Goal: Task Accomplishment & Management: Manage account settings

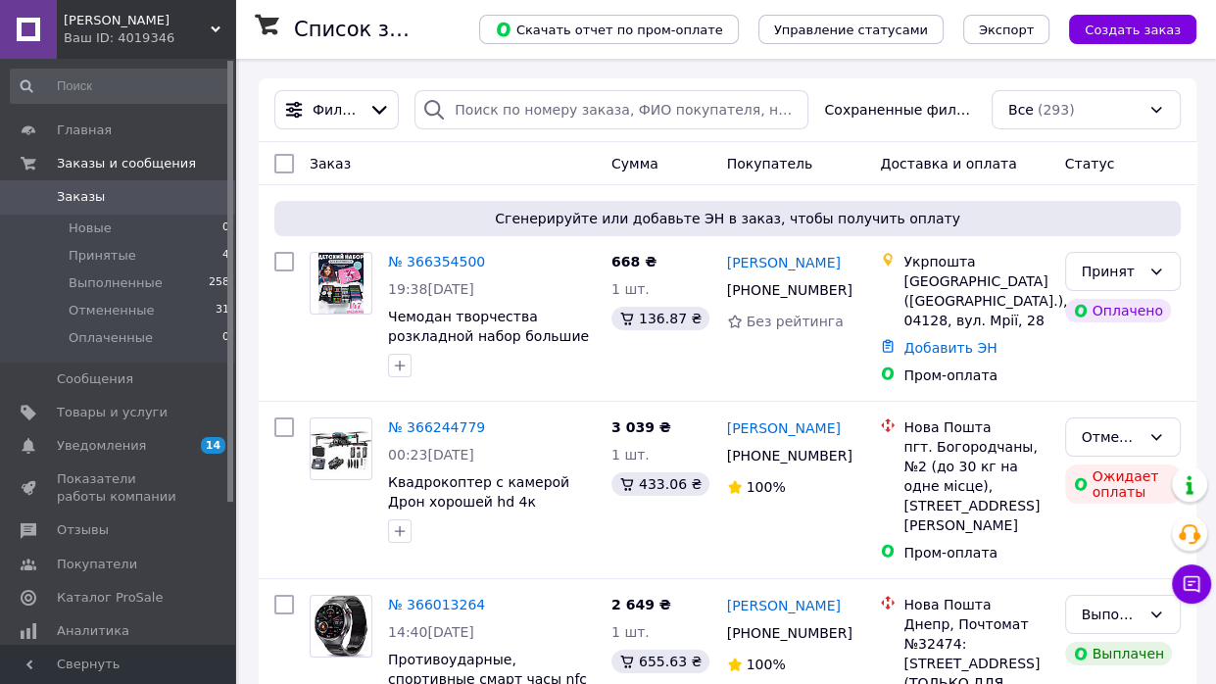
drag, startPoint x: 794, startPoint y: 252, endPoint x: 776, endPoint y: 254, distance: 17.7
click at [776, 254] on div "[PERSON_NAME]" at bounding box center [796, 262] width 142 height 24
copy link "[PERSON_NAME]"
click at [353, 346] on div at bounding box center [341, 314] width 78 height 141
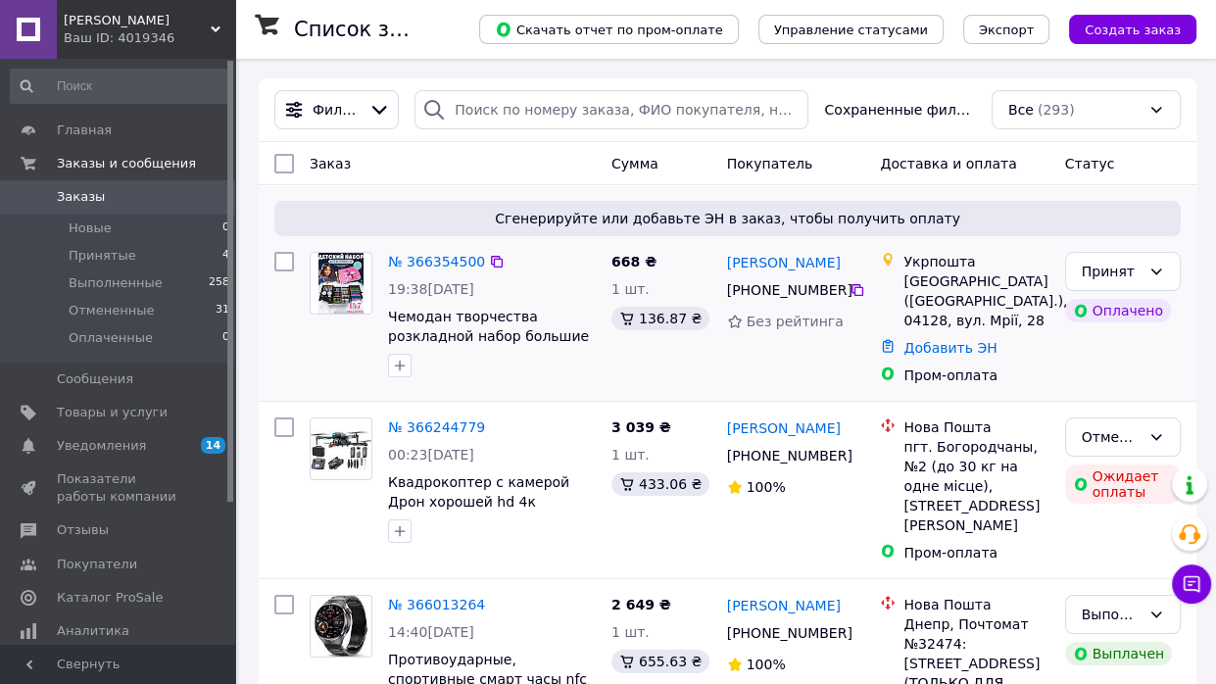
click at [302, 352] on div at bounding box center [341, 314] width 78 height 141
click at [401, 259] on link "№ 366354500" at bounding box center [436, 262] width 97 height 16
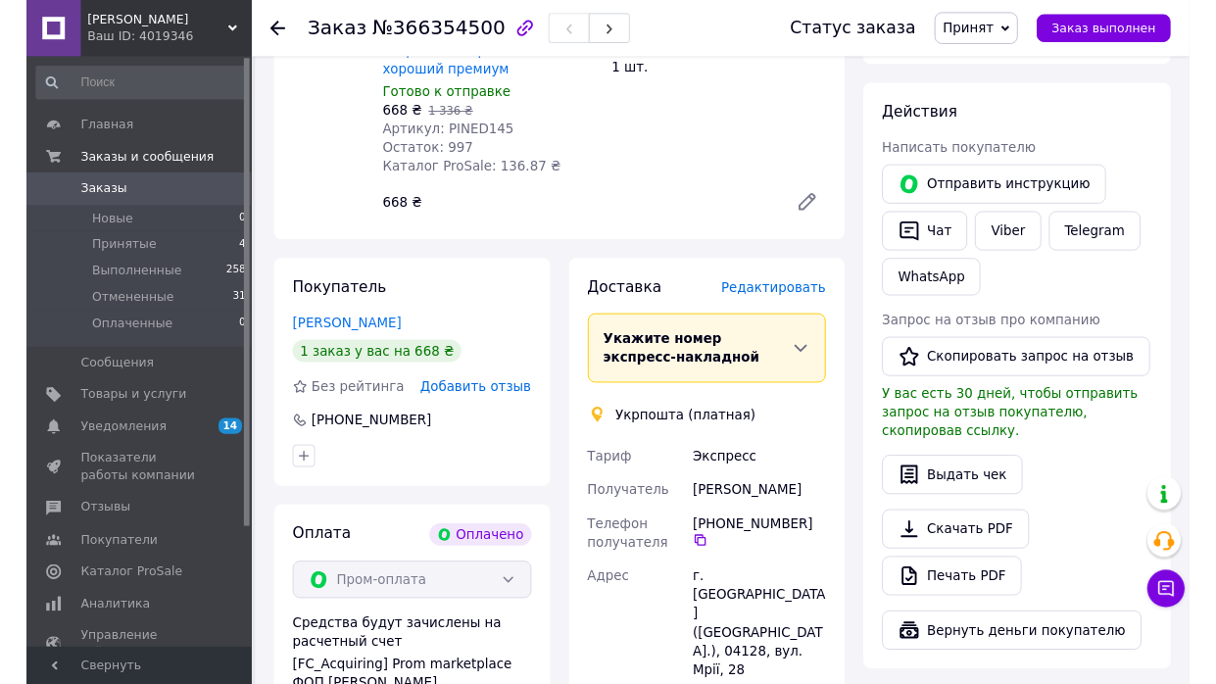
scroll to position [882, 0]
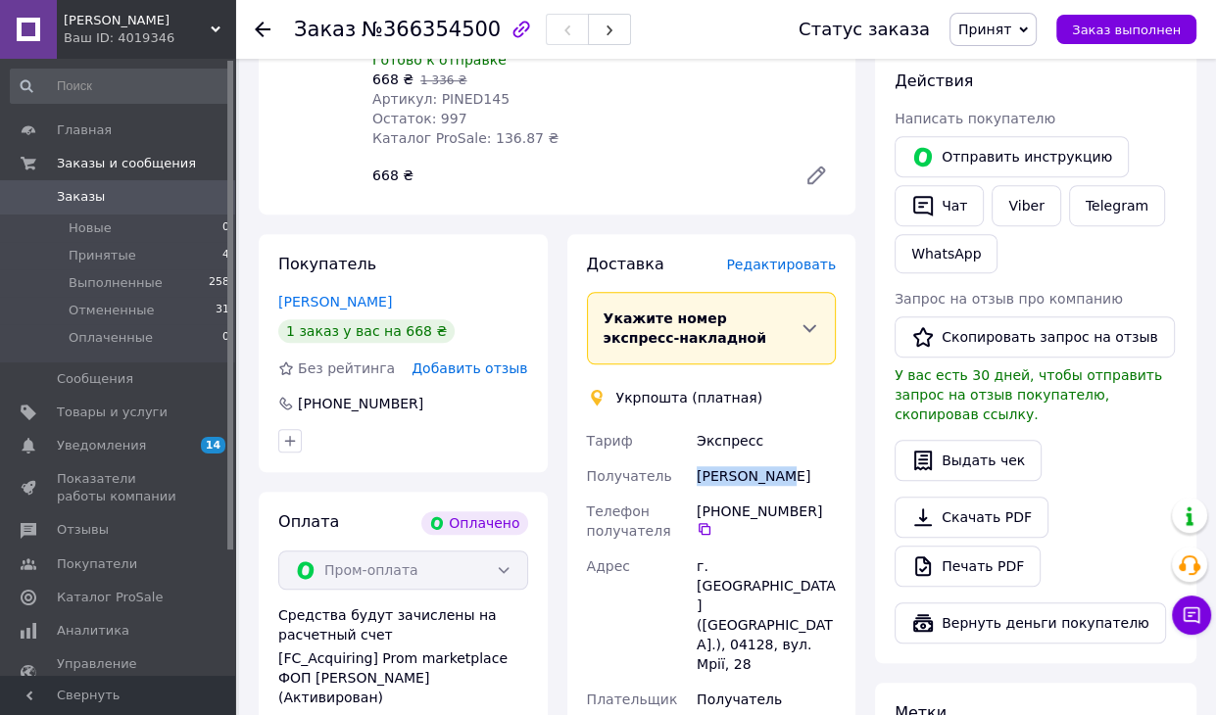
drag, startPoint x: 780, startPoint y: 420, endPoint x: 668, endPoint y: 424, distance: 111.8
click at [668, 424] on div "Тариф Экспресс Получатель [PERSON_NAME] Телефон получателя [PHONE_NUMBER]   Адр…" at bounding box center [712, 597] width 258 height 349
copy div "Получатель [PERSON_NAME]"
click at [1158, 497] on div "Скачать PDF   Печать PDF" at bounding box center [1035, 542] width 282 height 90
click at [710, 523] on icon at bounding box center [705, 529] width 12 height 12
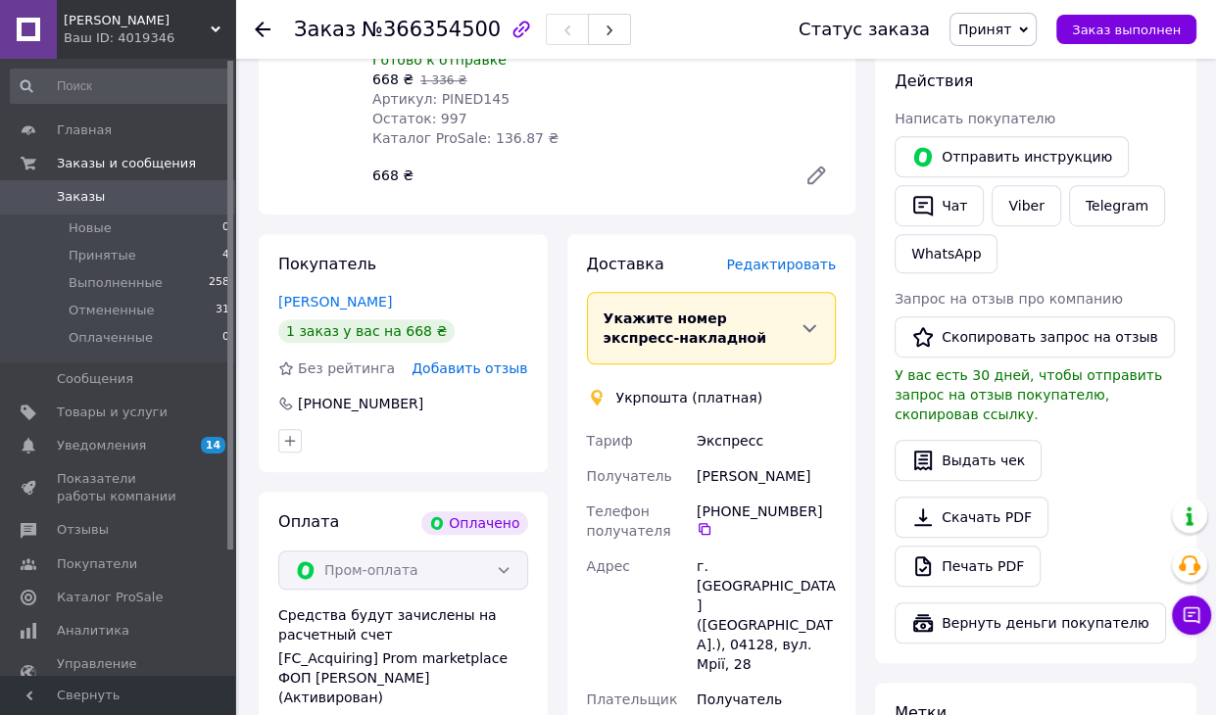
click at [1171, 497] on div "Скачать PDF   Печать PDF" at bounding box center [1035, 542] width 282 height 90
click at [1152, 440] on div "Выдать чек" at bounding box center [1035, 460] width 282 height 41
drag, startPoint x: 1108, startPoint y: 416, endPoint x: 1067, endPoint y: 436, distance: 45.6
click at [1108, 440] on div "Выдать чек" at bounding box center [1035, 460] width 282 height 41
drag, startPoint x: 736, startPoint y: 527, endPoint x: 768, endPoint y: 528, distance: 32.3
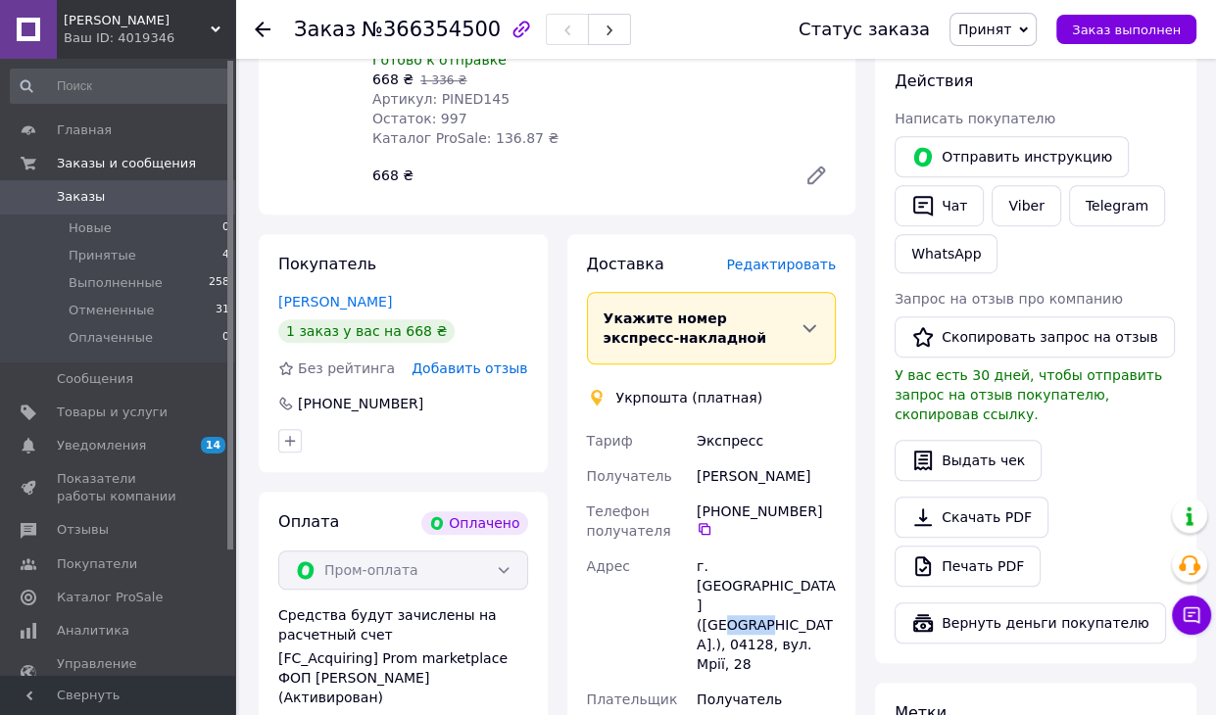
click at [768, 549] on div "г. [GEOGRAPHIC_DATA] ([GEOGRAPHIC_DATA].), 04128, вул. Мрії, 28" at bounding box center [766, 615] width 147 height 133
copy div "04128"
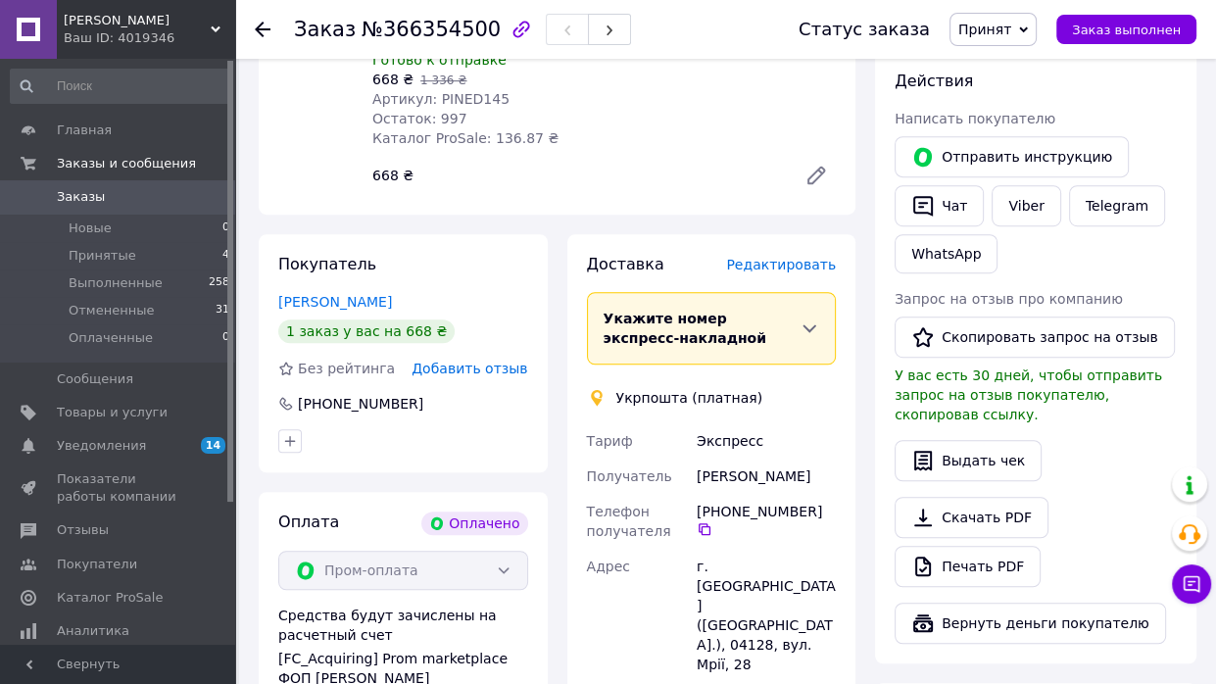
drag, startPoint x: 279, startPoint y: 100, endPoint x: 293, endPoint y: 111, distance: 17.4
click at [279, 100] on div at bounding box center [317, 58] width 94 height 274
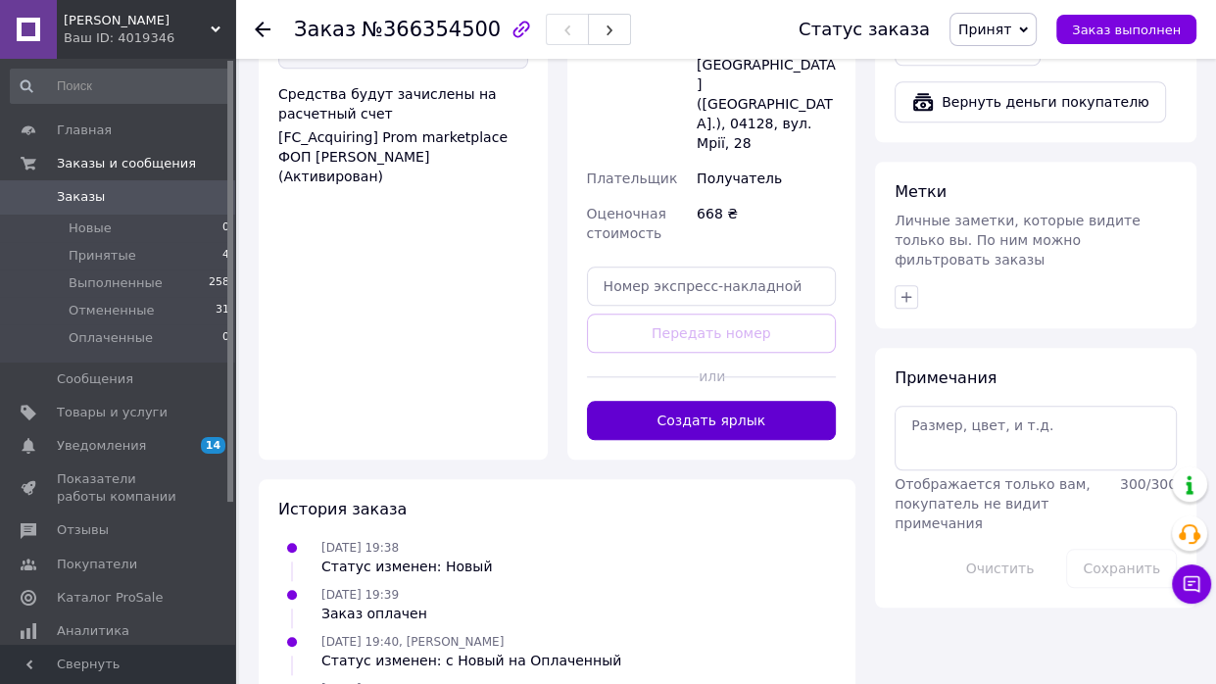
scroll to position [1405, 0]
